Goal: Transaction & Acquisition: Subscribe to service/newsletter

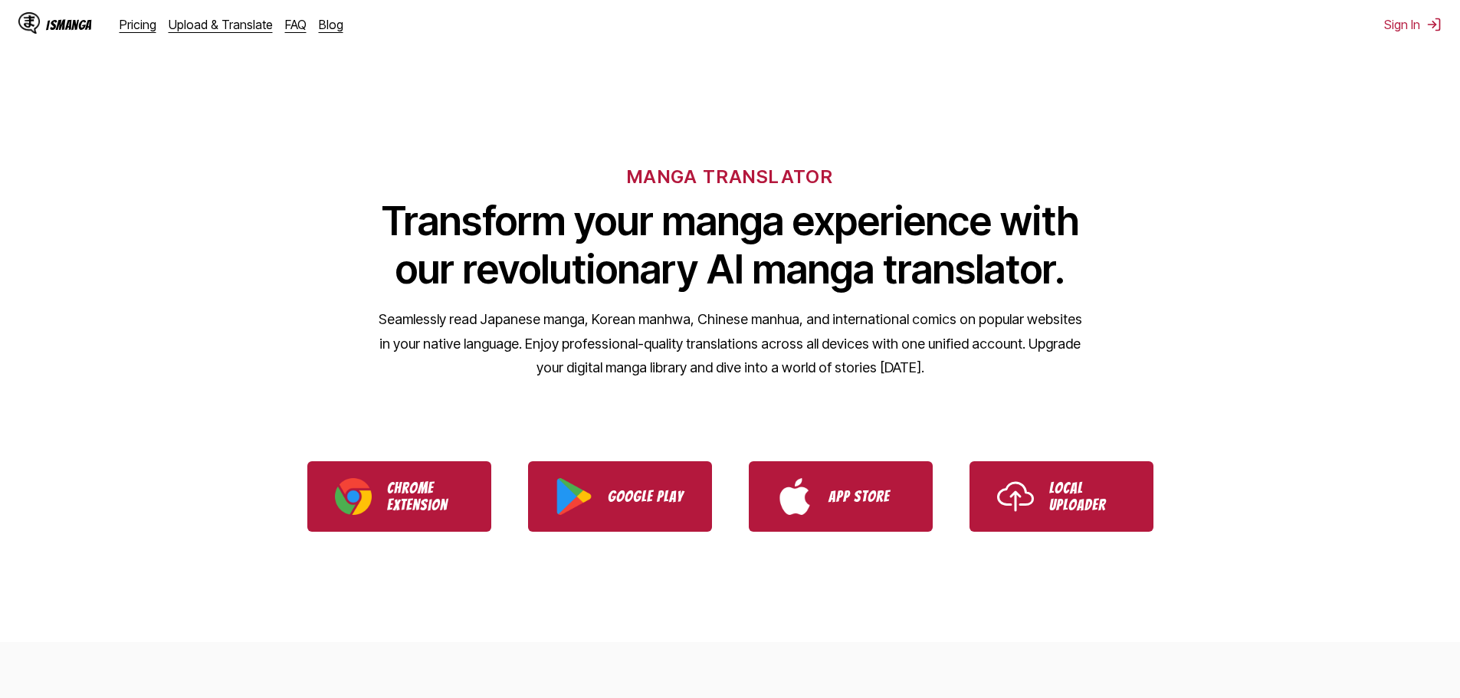
click at [1058, 326] on p "Seamlessly read Japanese manga, Korean manhwa, Chinese manhua, and internationa…" at bounding box center [730, 343] width 705 height 73
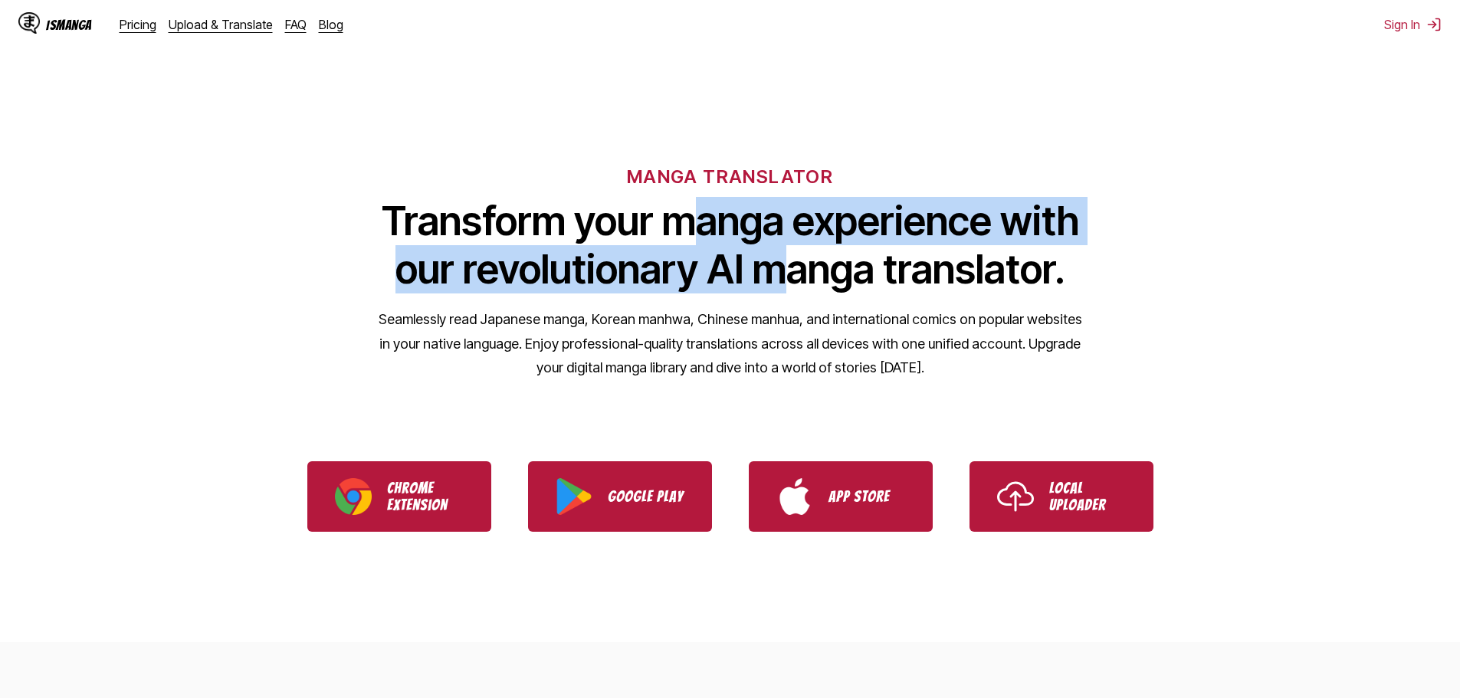
drag, startPoint x: 682, startPoint y: 200, endPoint x: 819, endPoint y: 304, distance: 172.3
click at [816, 303] on div "MANGA TRANSLATOR Transform your manga experience with our revolutionary AI mang…" at bounding box center [730, 247] width 1460 height 293
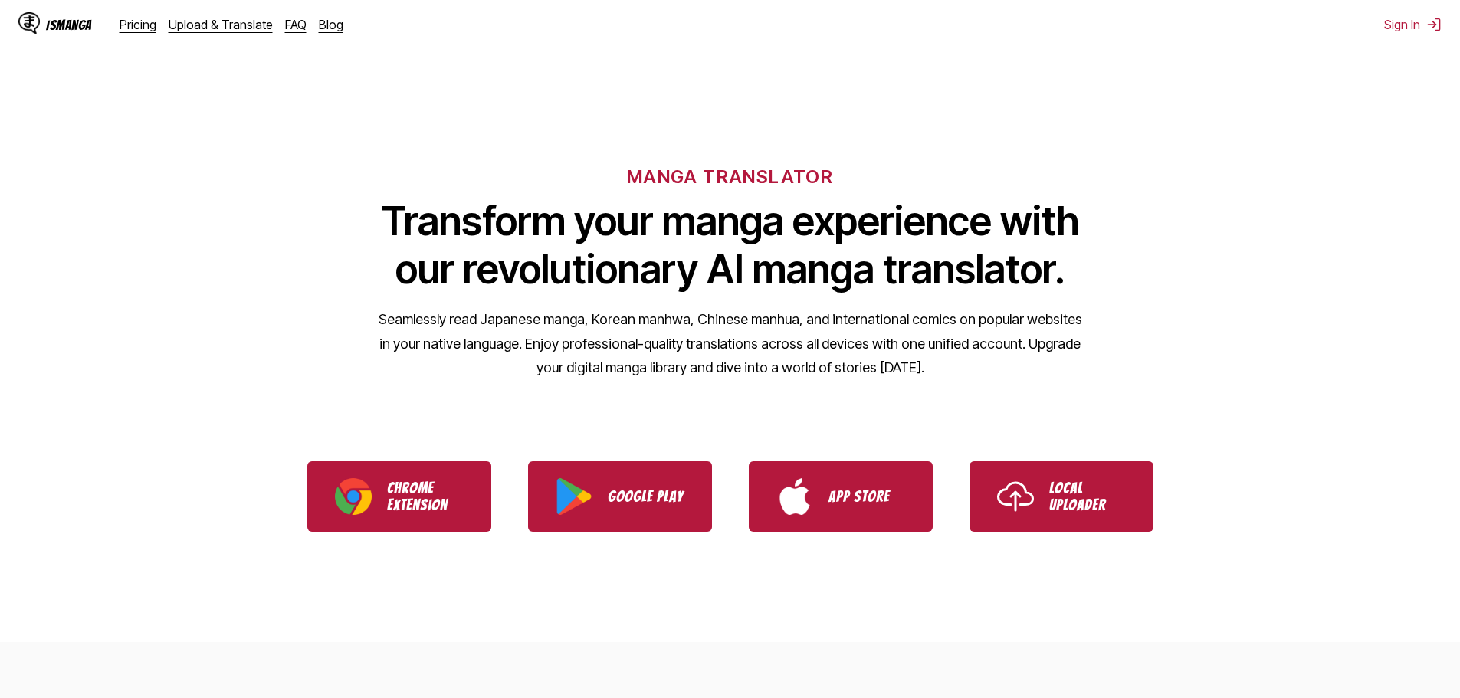
click at [819, 304] on div "MANGA TRANSLATOR Transform your manga experience with our revolutionary AI mang…" at bounding box center [730, 247] width 1460 height 293
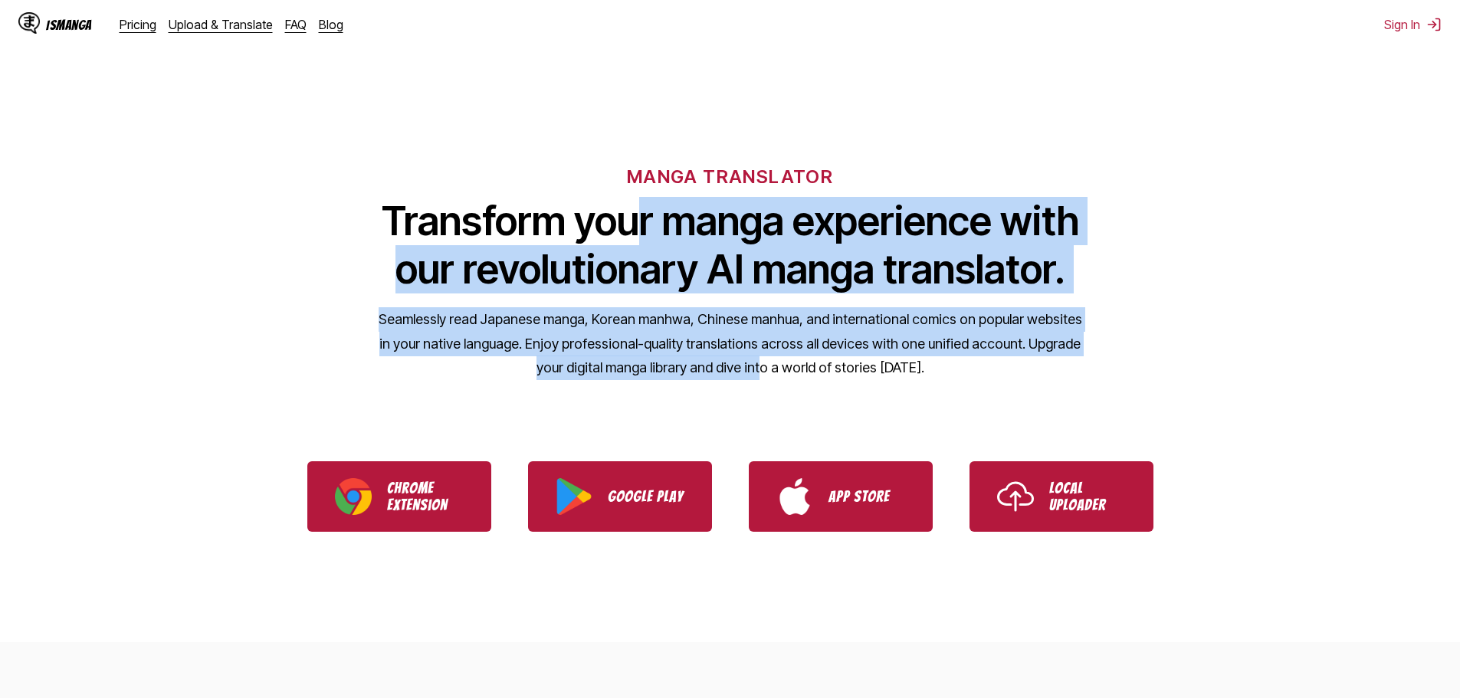
drag, startPoint x: 629, startPoint y: 226, endPoint x: 764, endPoint y: 366, distance: 194.6
click at [763, 366] on div "MANGA TRANSLATOR Transform your manga experience with our revolutionary AI mang…" at bounding box center [730, 247] width 1460 height 293
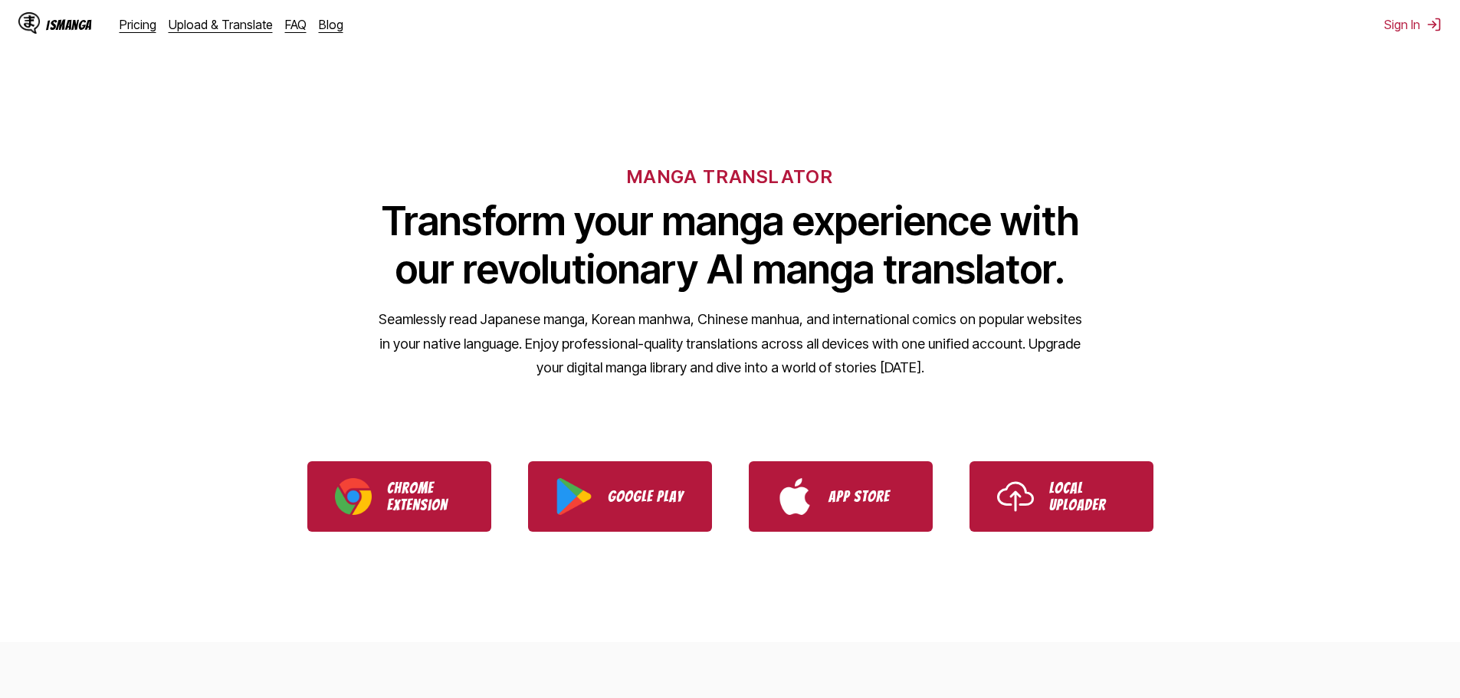
click at [764, 366] on p "Seamlessly read Japanese manga, Korean manhwa, Chinese manhua, and internationa…" at bounding box center [730, 343] width 705 height 73
click at [127, 30] on link "Pricing" at bounding box center [138, 24] width 37 height 15
